Goal: Ask a question

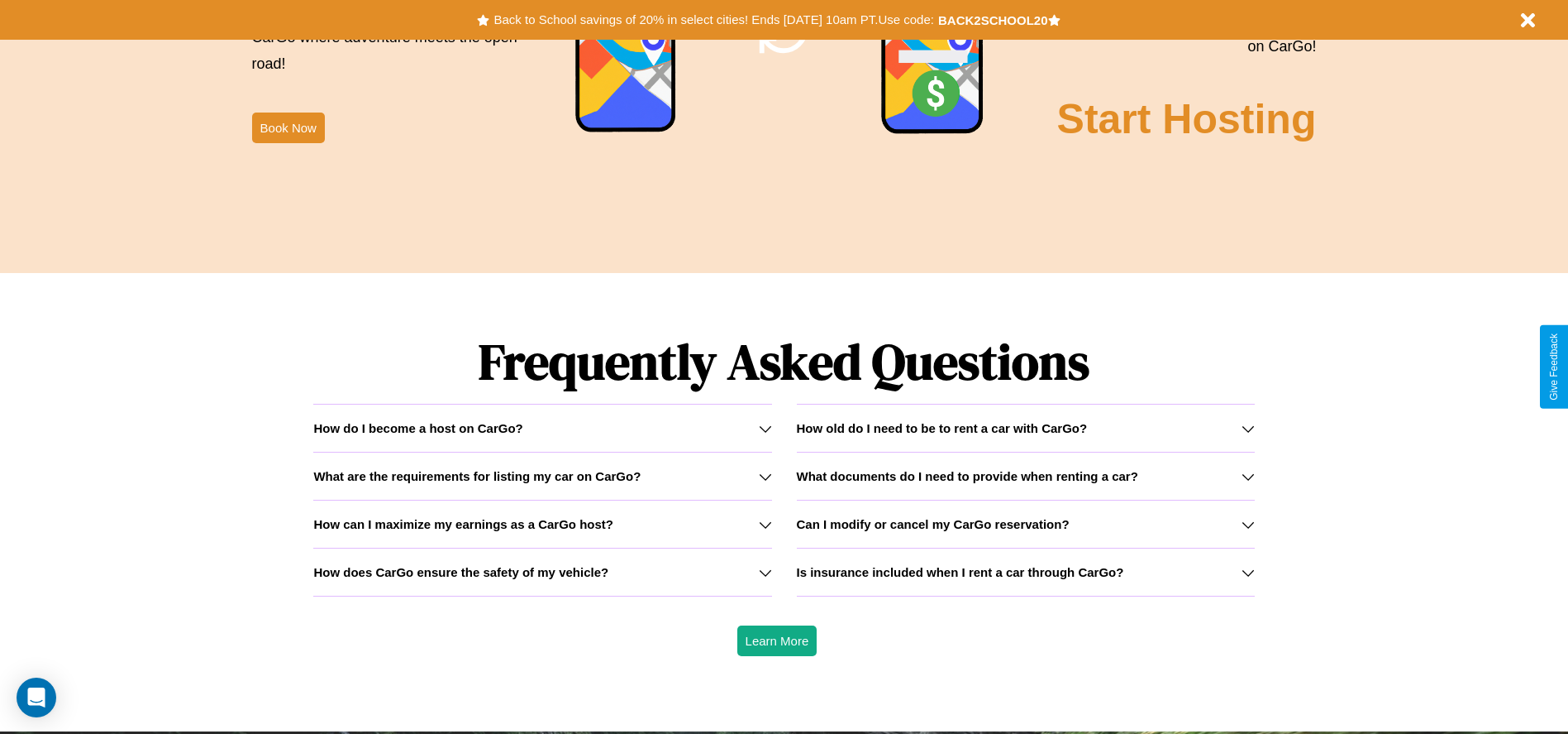
scroll to position [2373, 0]
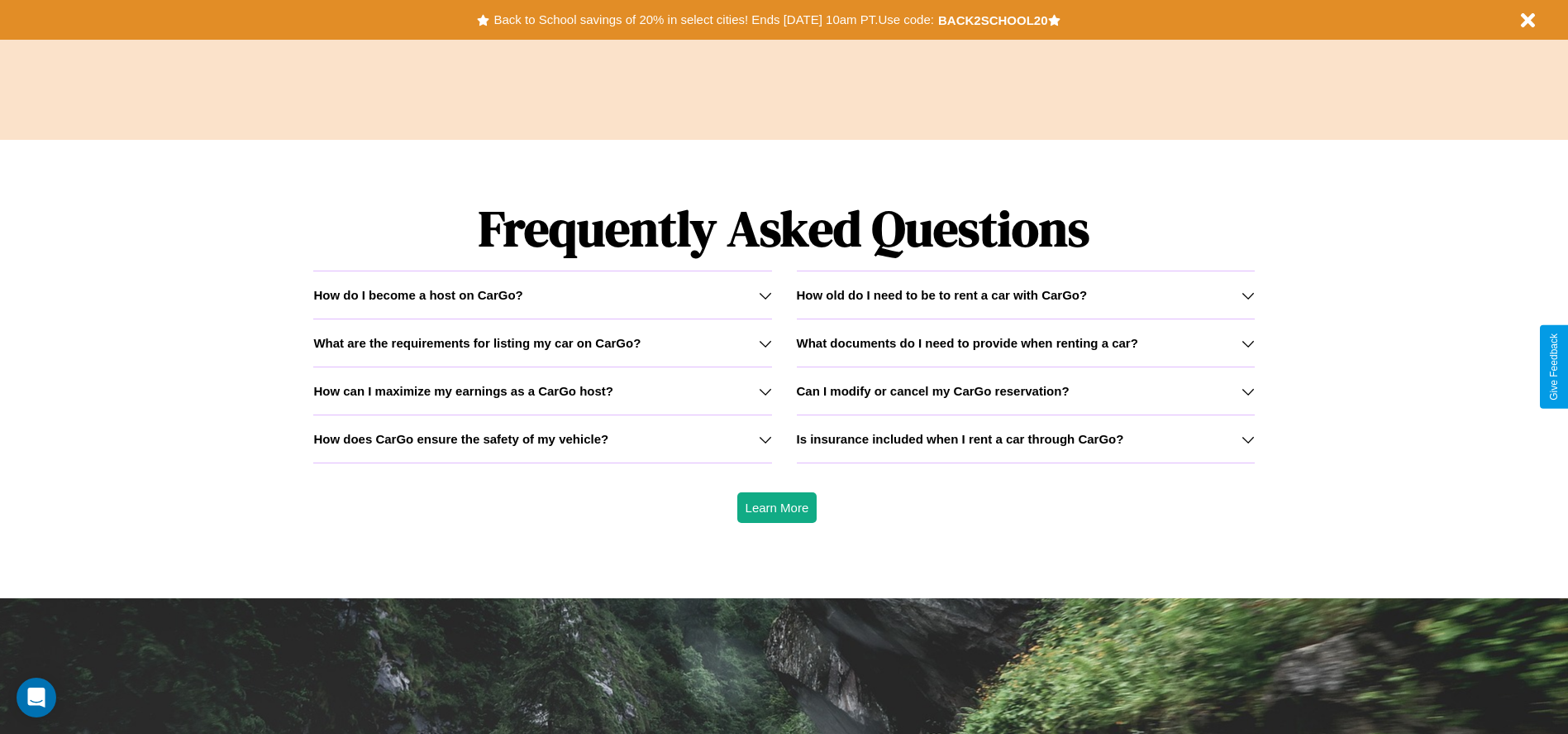
click at [1025, 294] on h3 "How old do I need to be to rent a car with CarGo?" at bounding box center [942, 295] width 291 height 14
click at [1248, 438] on icon at bounding box center [1248, 439] width 13 height 13
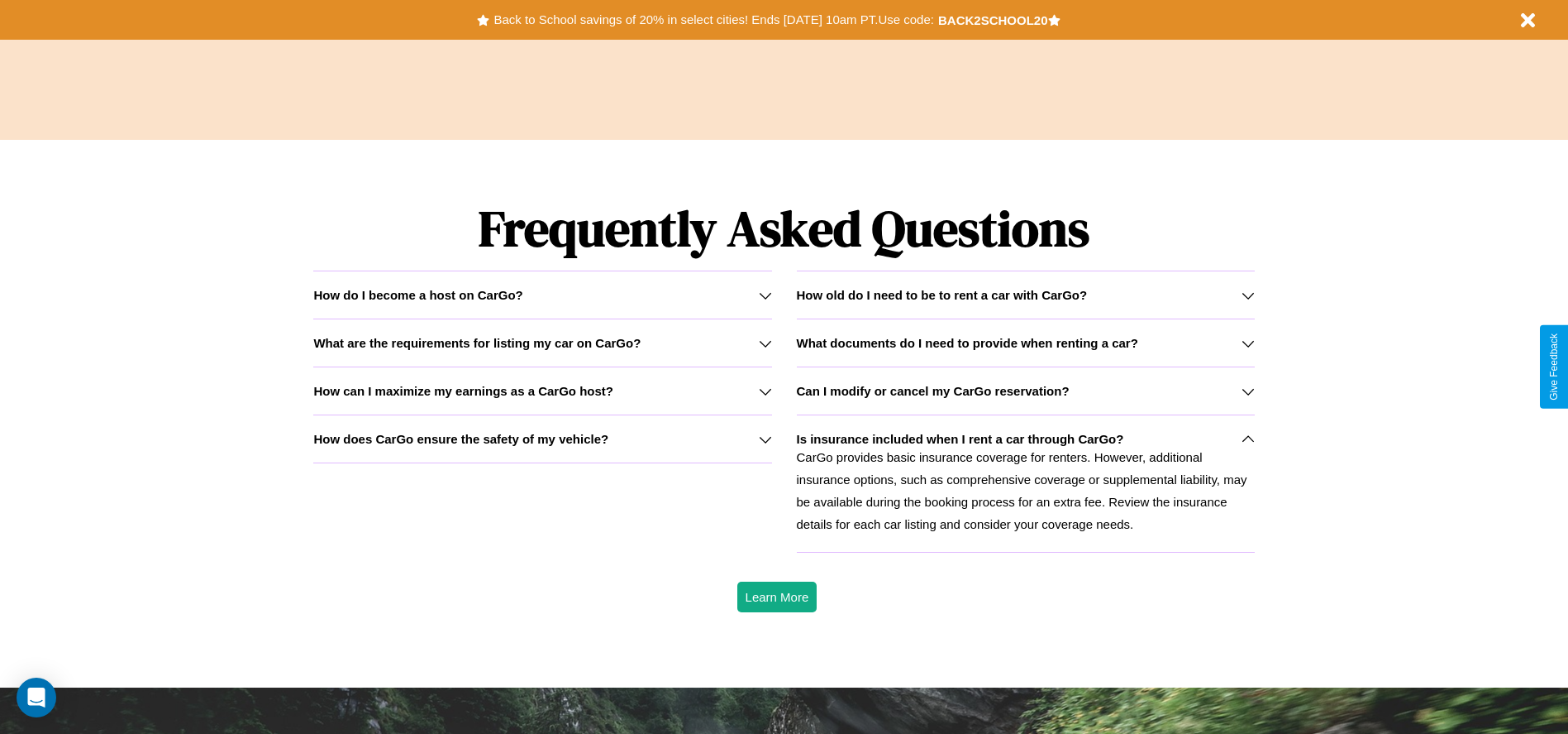
click at [1025, 390] on h3 "Can I modify or cancel my CarGo reservation?" at bounding box center [932, 391] width 272 height 14
click at [542, 390] on h3 "How can I maximize my earnings as a CarGo host?" at bounding box center [464, 391] width 300 height 14
click at [765, 294] on icon at bounding box center [765, 295] width 13 height 13
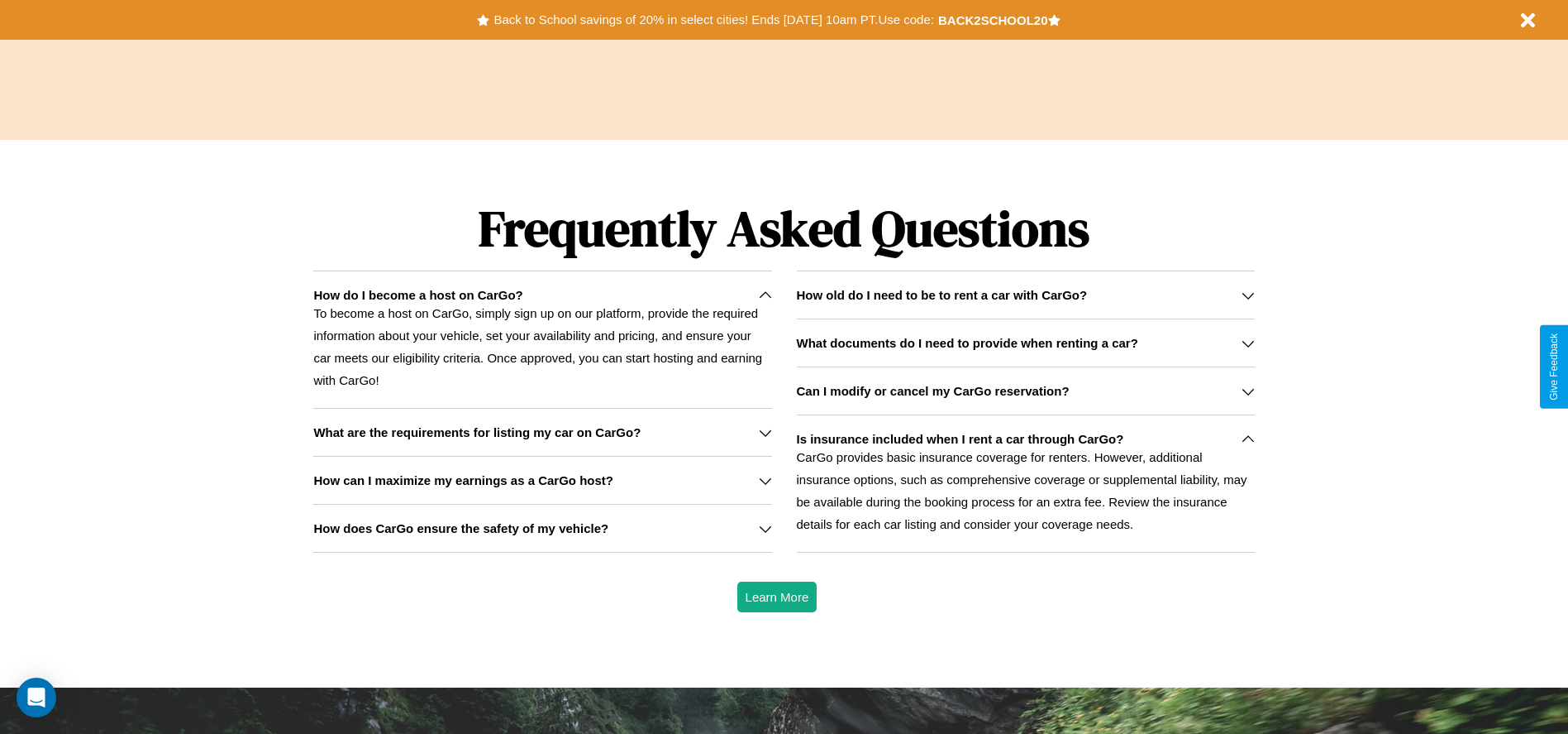
click at [542, 479] on h3 "How can I maximize my earnings as a CarGo host?" at bounding box center [464, 480] width 300 height 14
